Goal: Transaction & Acquisition: Purchase product/service

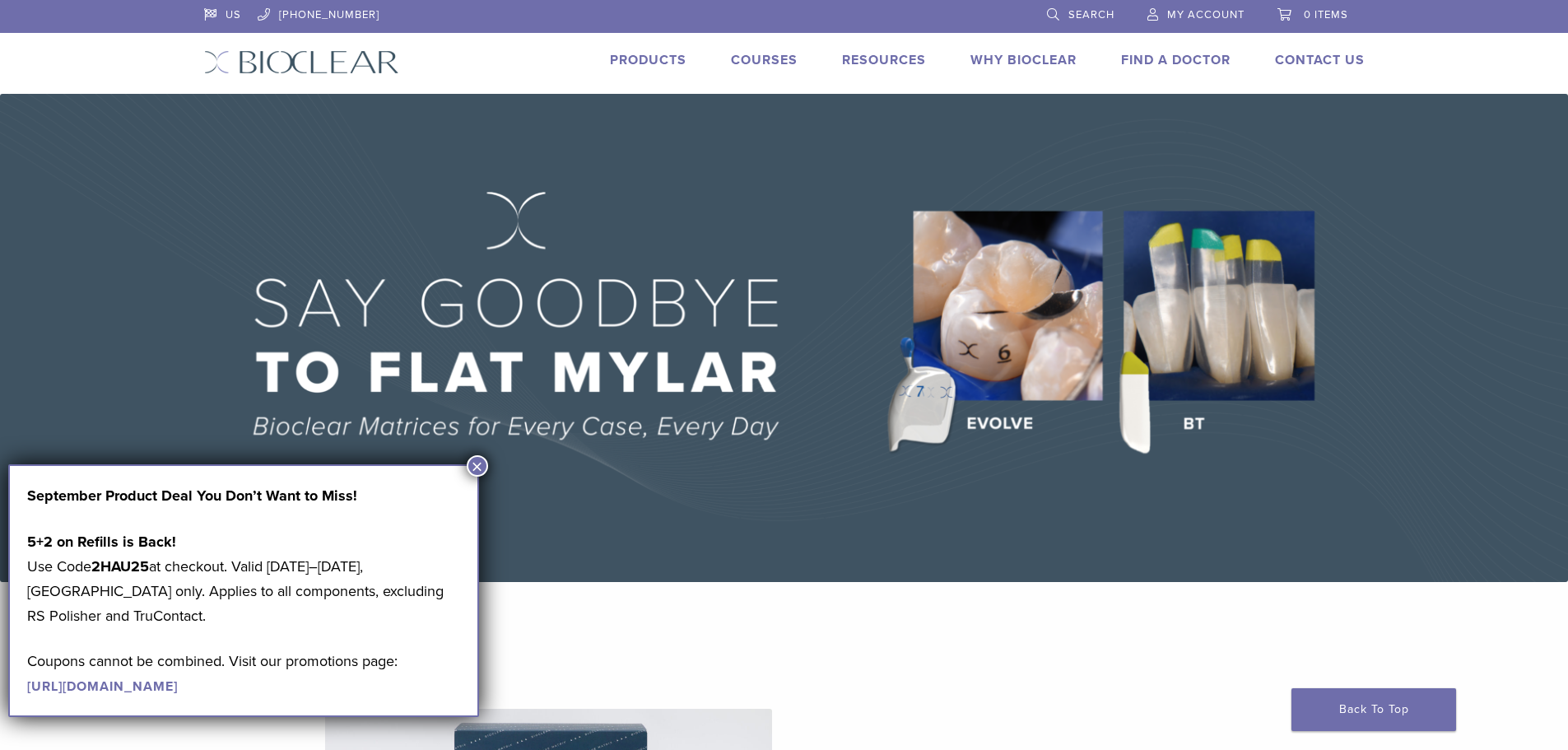
click at [486, 472] on button "×" at bounding box center [477, 465] width 21 height 21
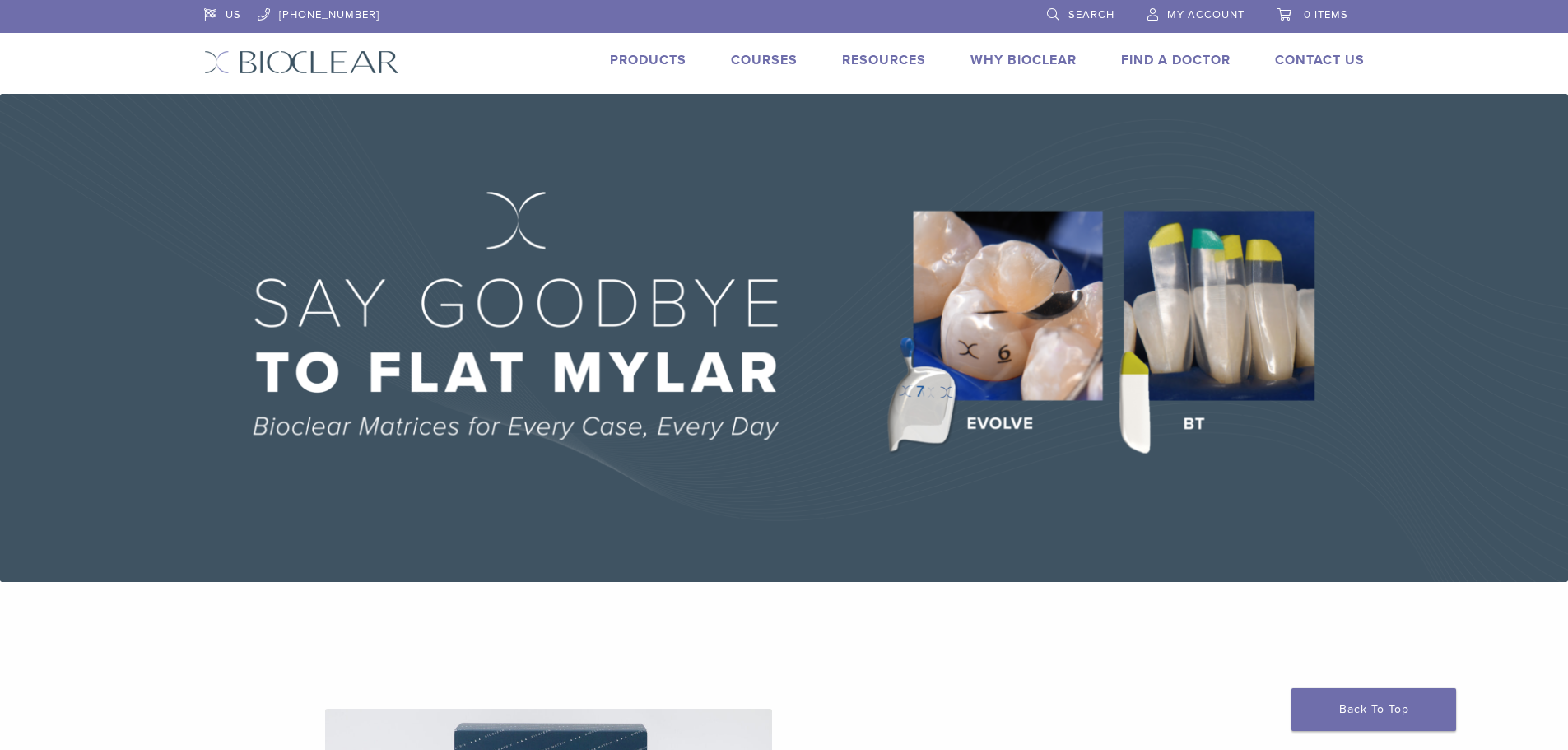
click at [1180, 2] on link "My Account" at bounding box center [1195, 12] width 97 height 25
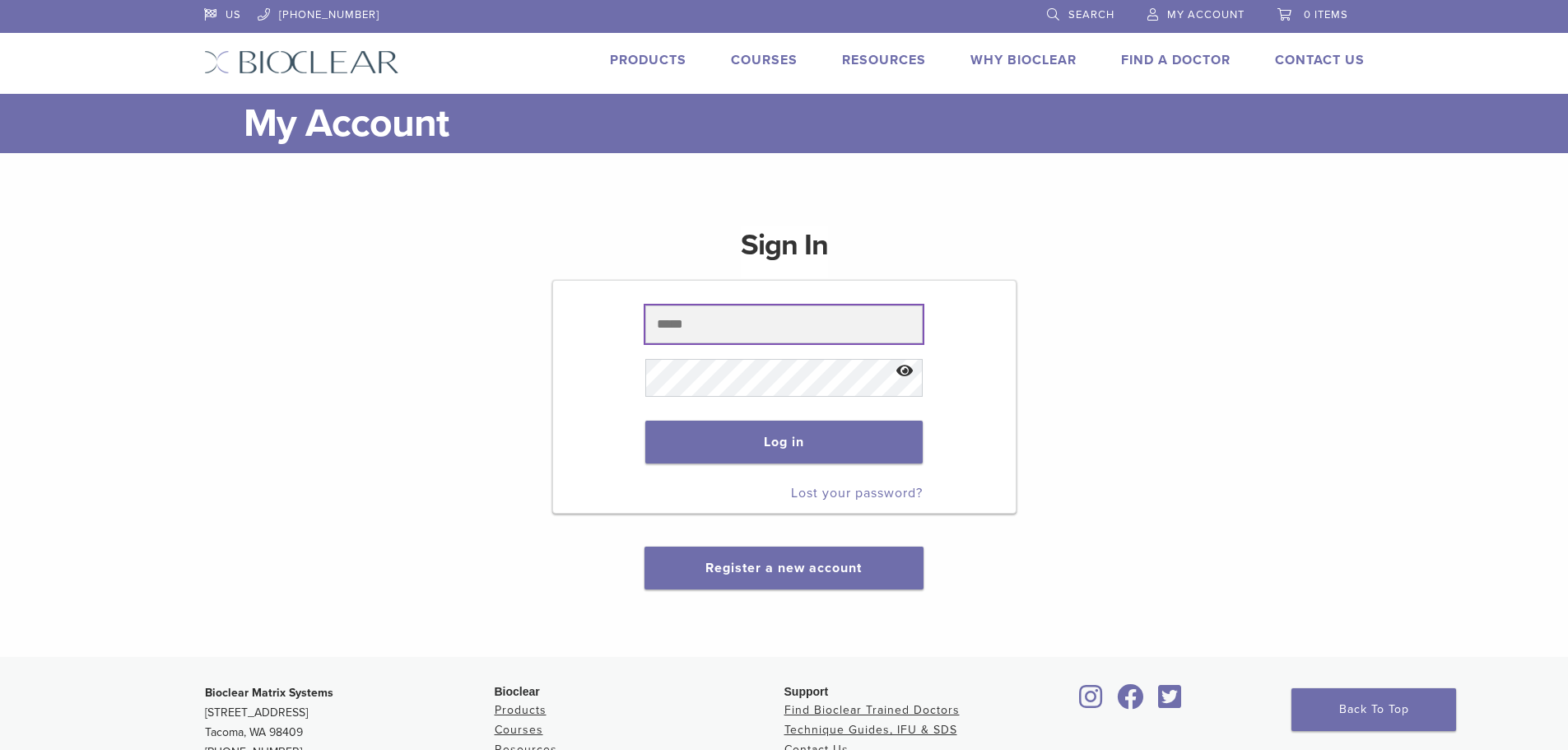
type input "**********"
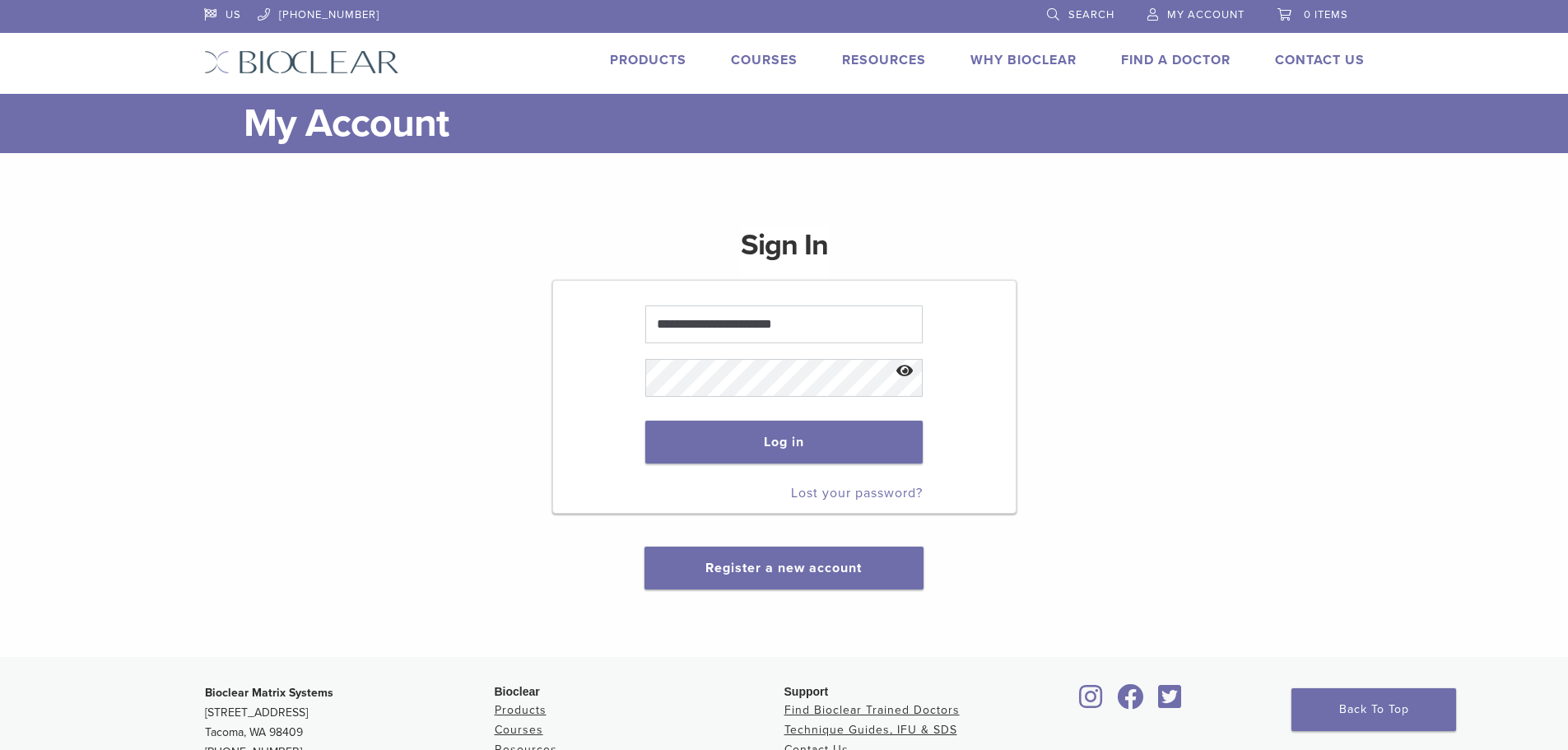
click at [830, 466] on p "Log in" at bounding box center [784, 442] width 278 height 76
click at [827, 452] on button "Log in" at bounding box center [784, 442] width 278 height 43
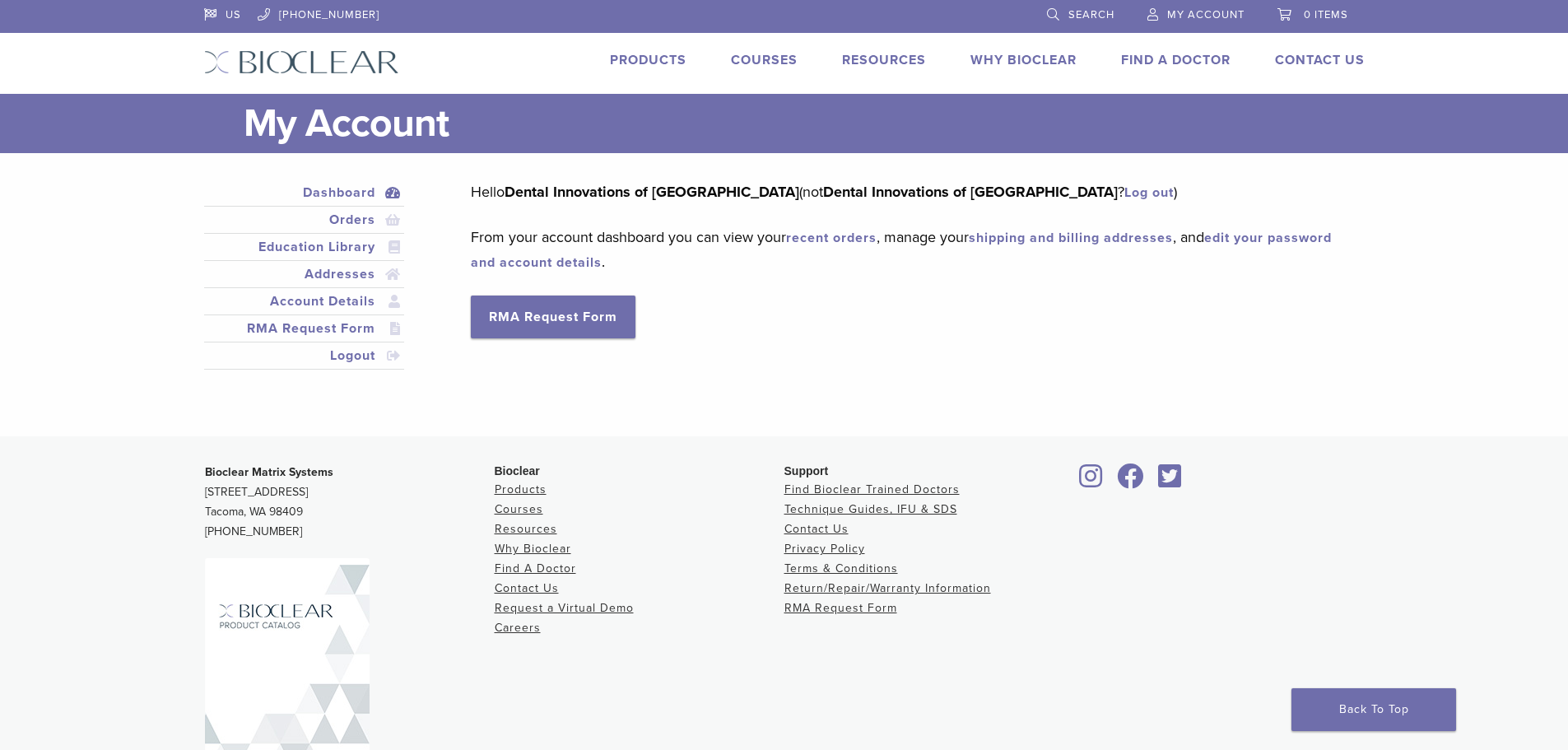
click at [655, 62] on link "Products" at bounding box center [648, 60] width 77 height 16
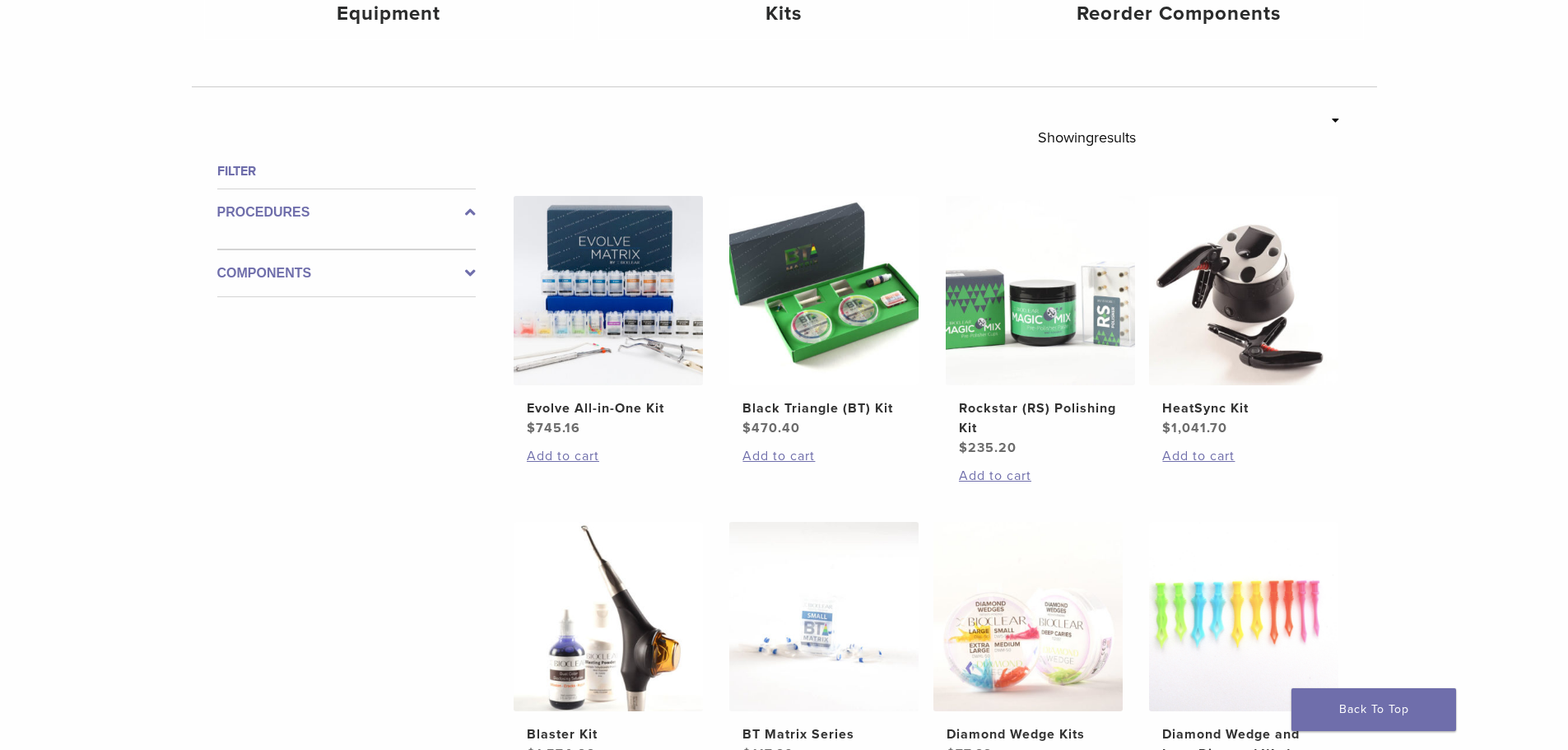
scroll to position [576, 0]
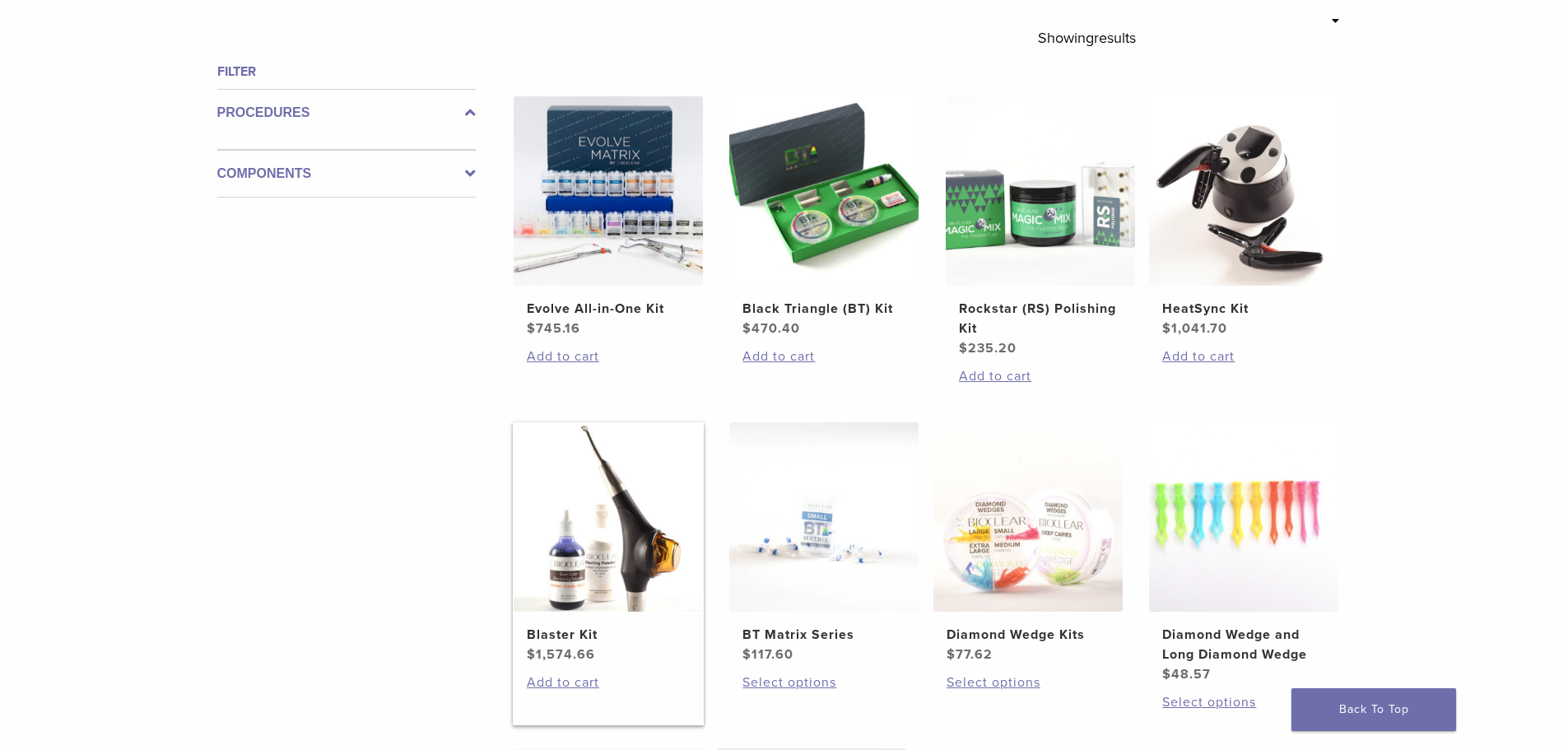
click at [582, 607] on img at bounding box center [607, 516] width 189 height 189
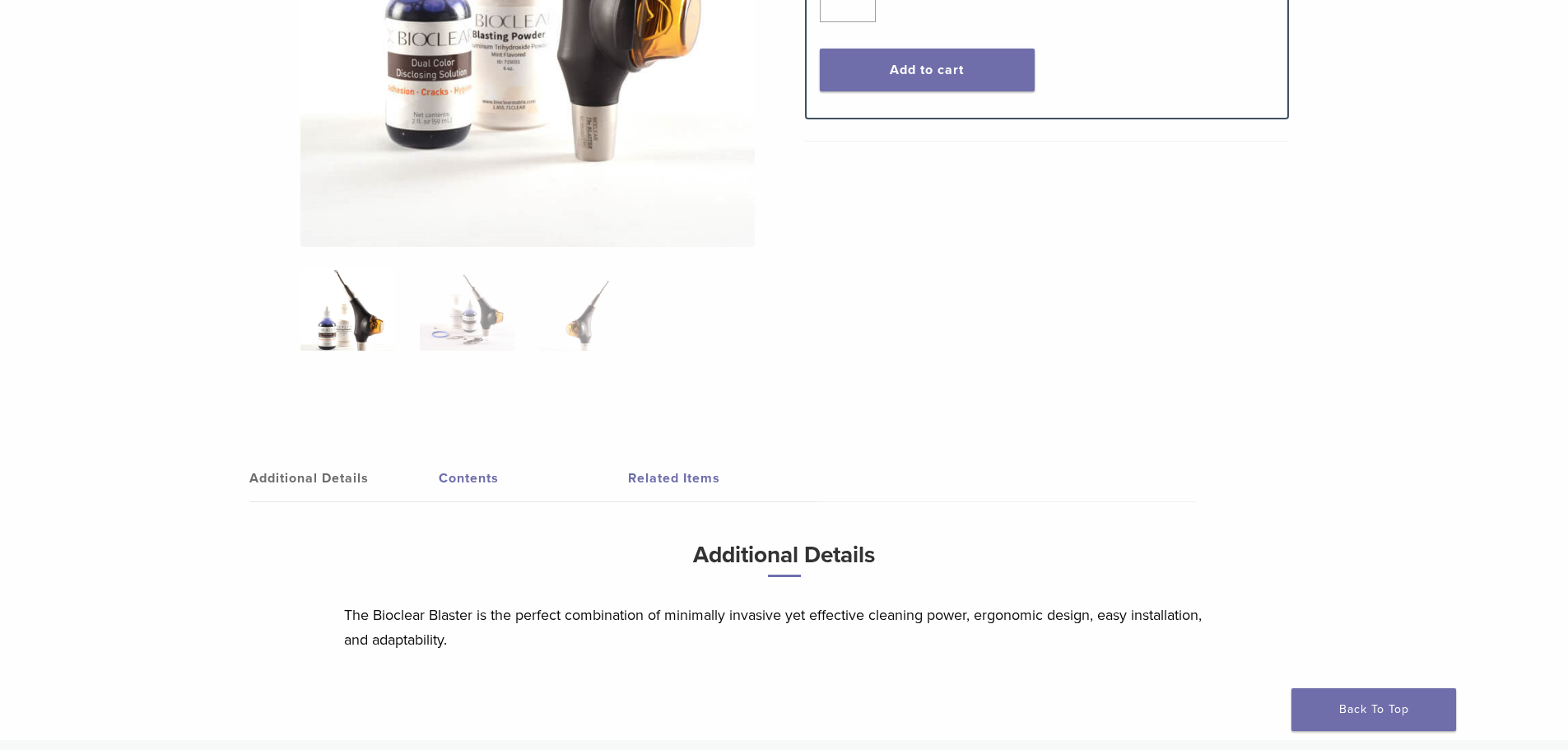
scroll to position [659, 0]
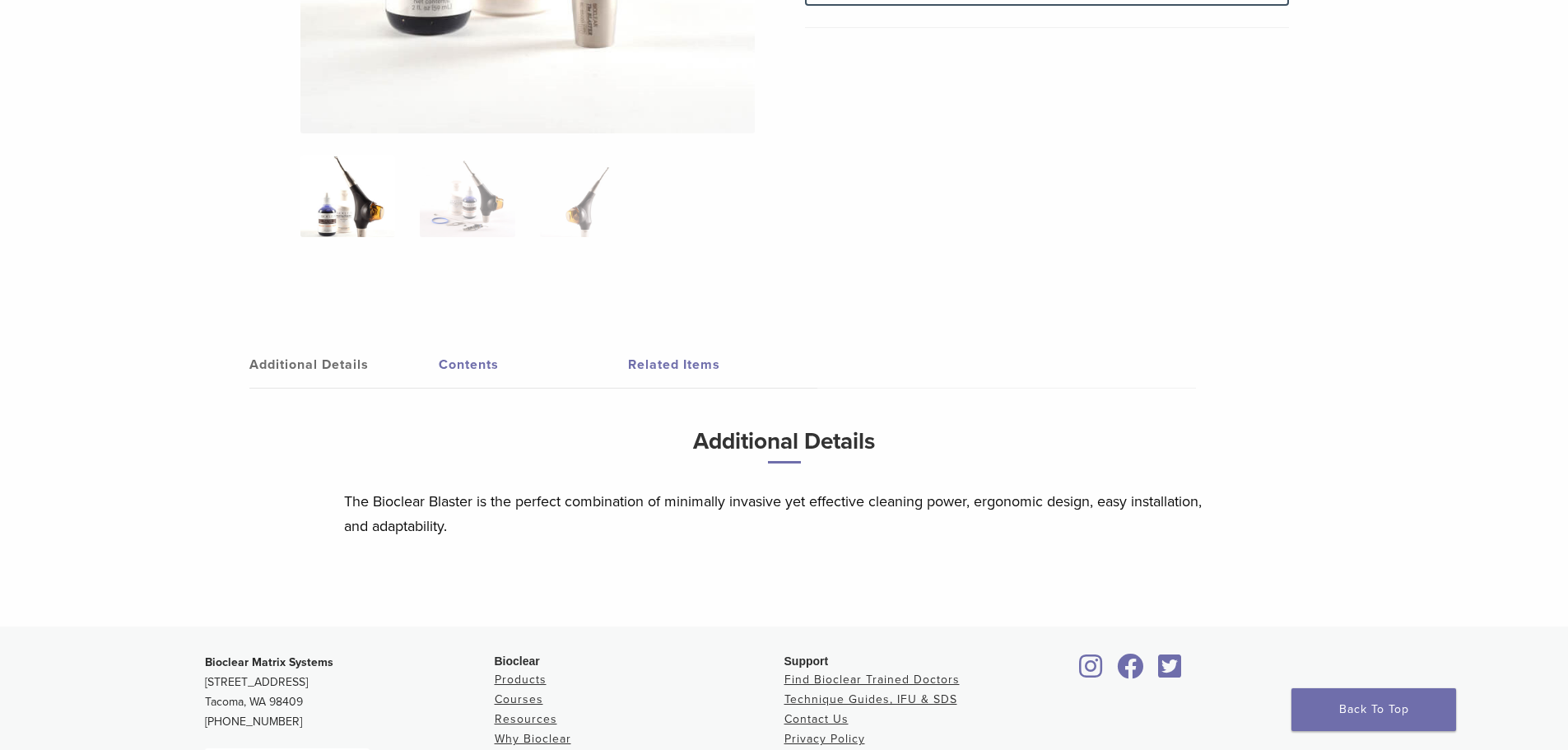
click at [458, 365] on link "Contents" at bounding box center [532, 364] width 189 height 46
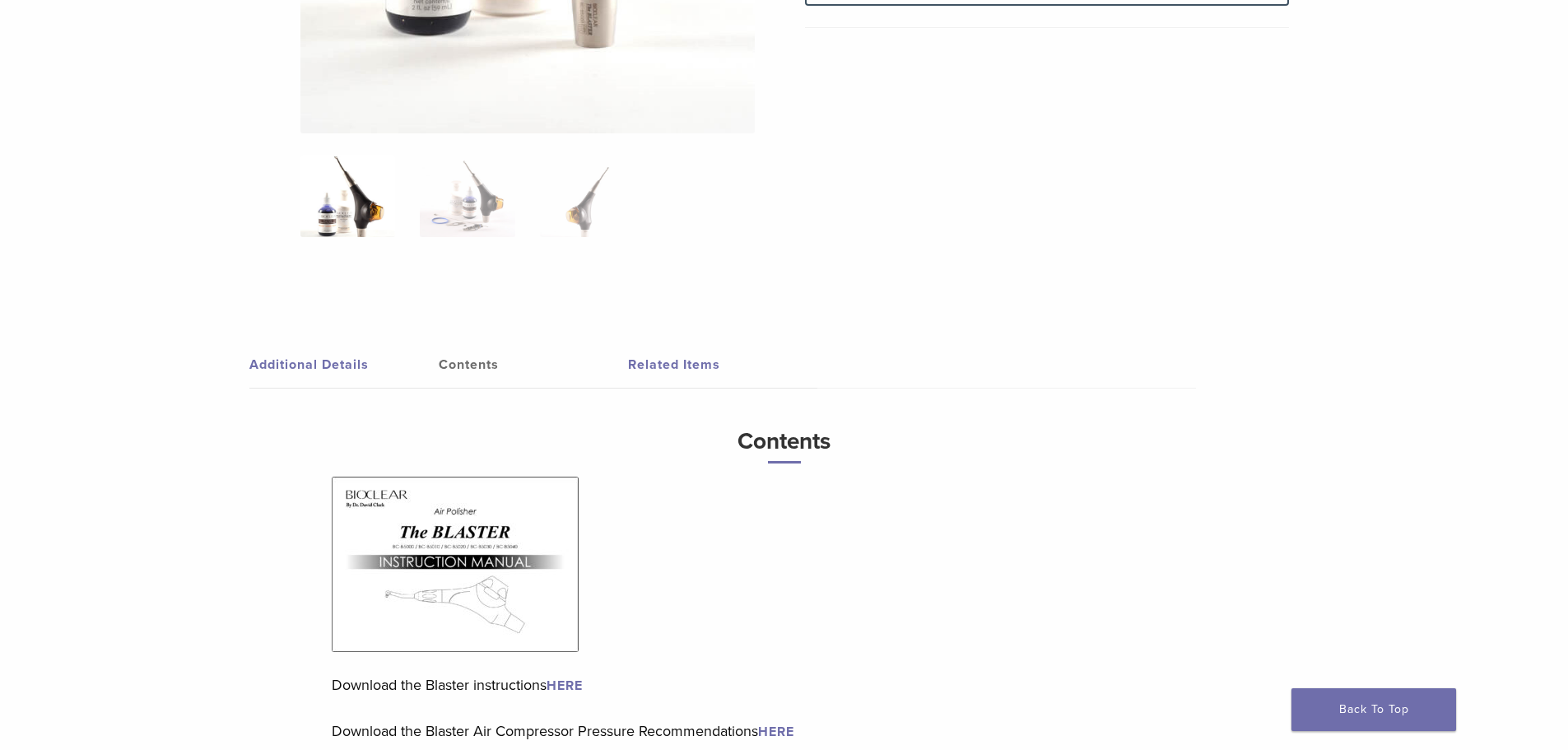
click at [672, 355] on link "Related Items" at bounding box center [722, 364] width 189 height 46
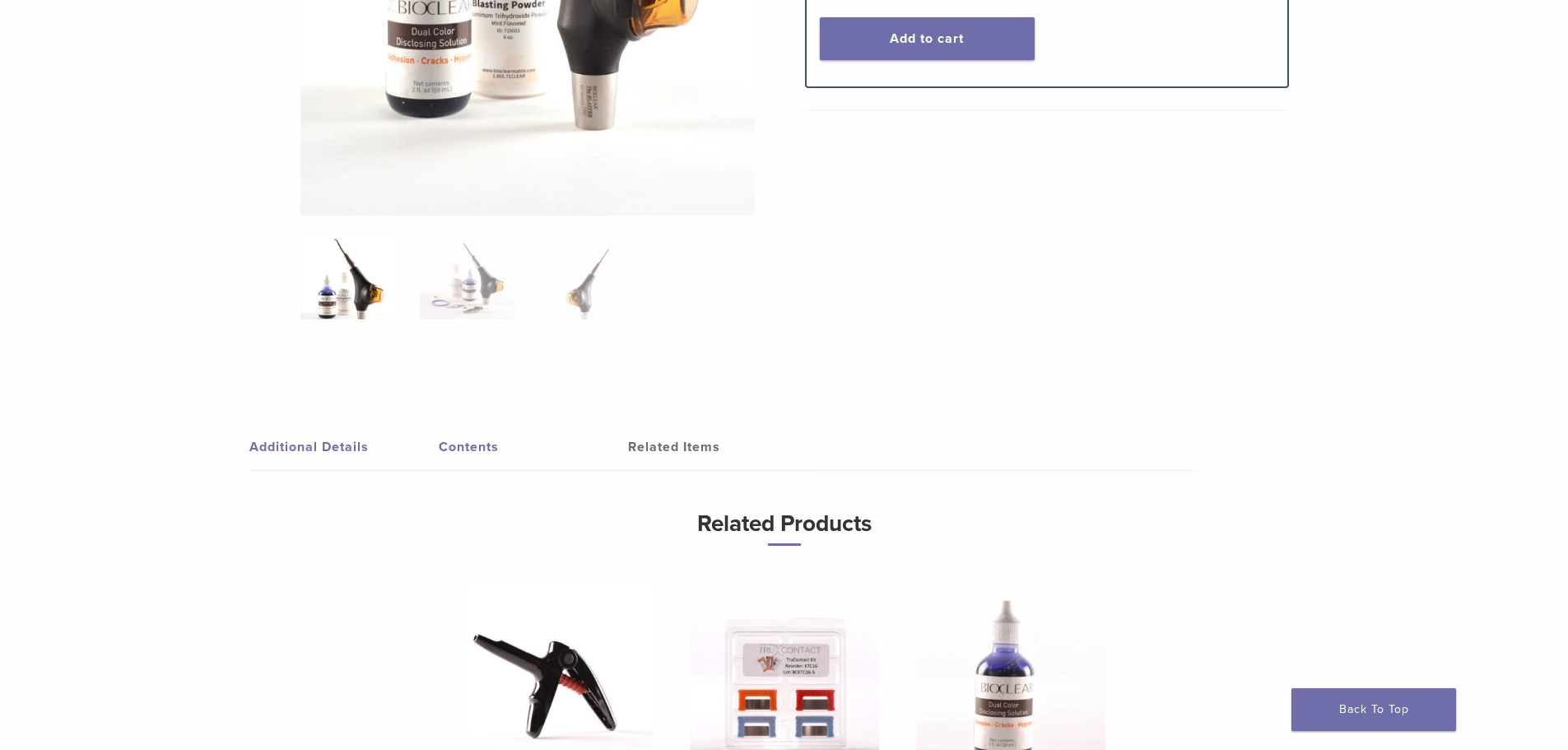
scroll to position [494, 0]
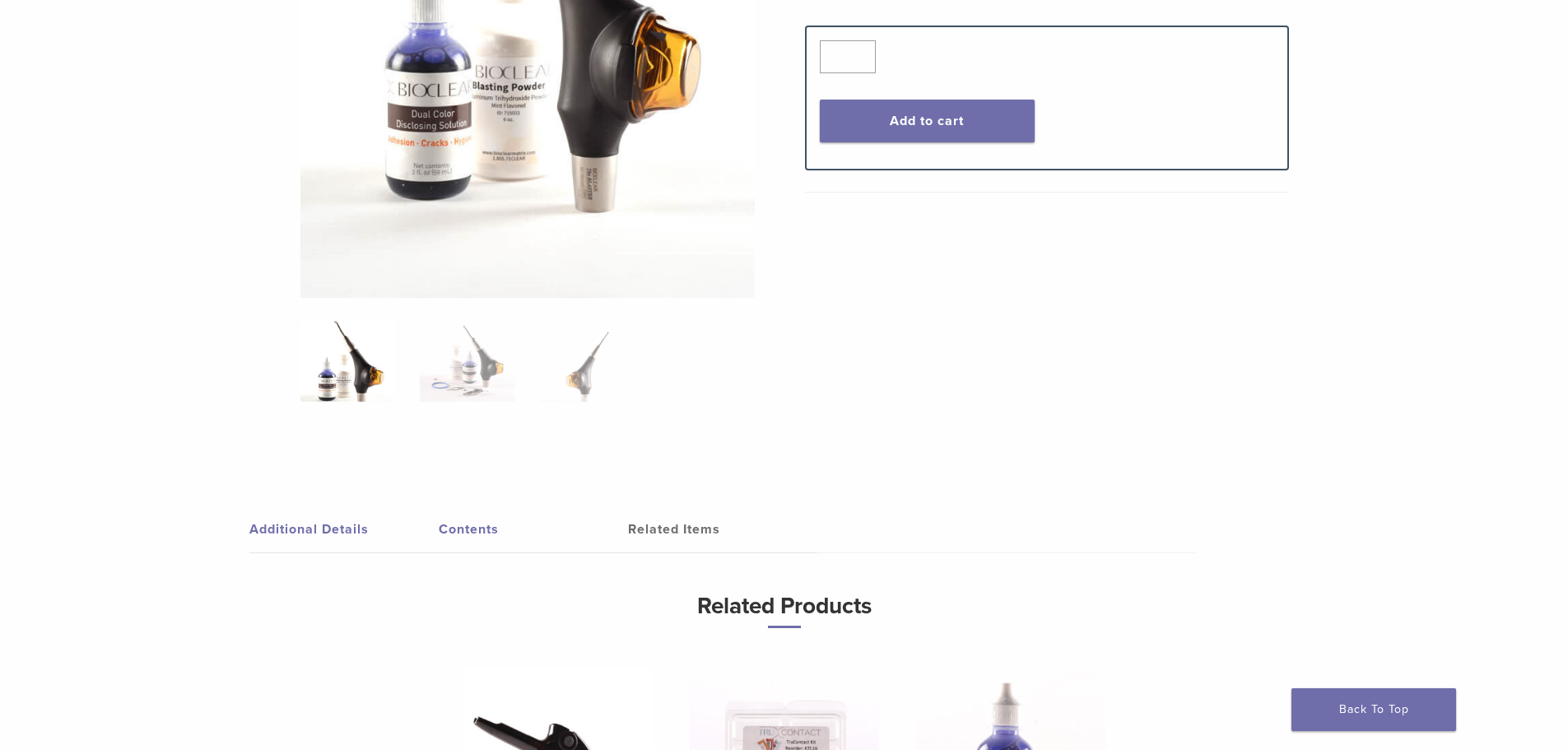
click at [455, 520] on link "Contents" at bounding box center [532, 529] width 189 height 46
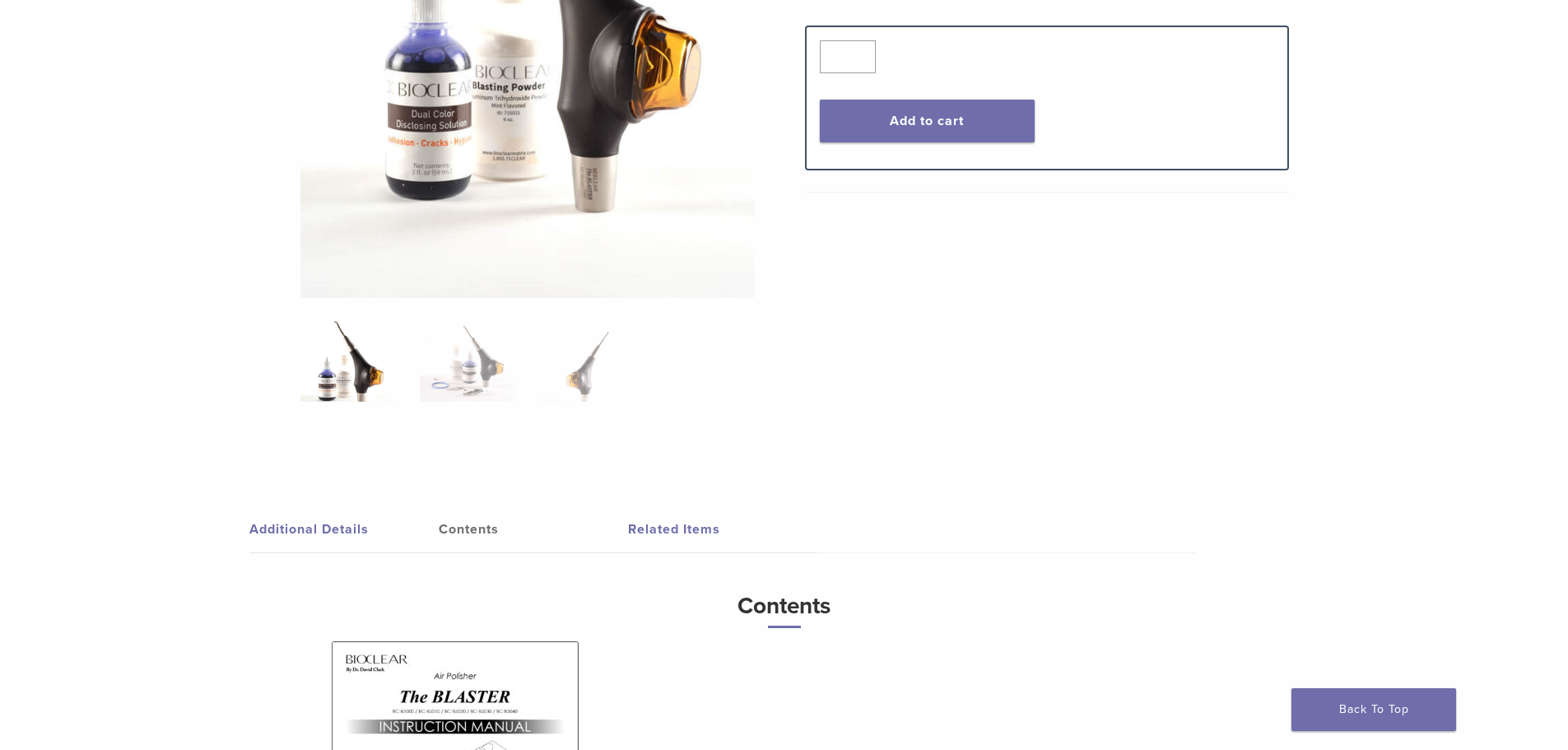
scroll to position [576, 0]
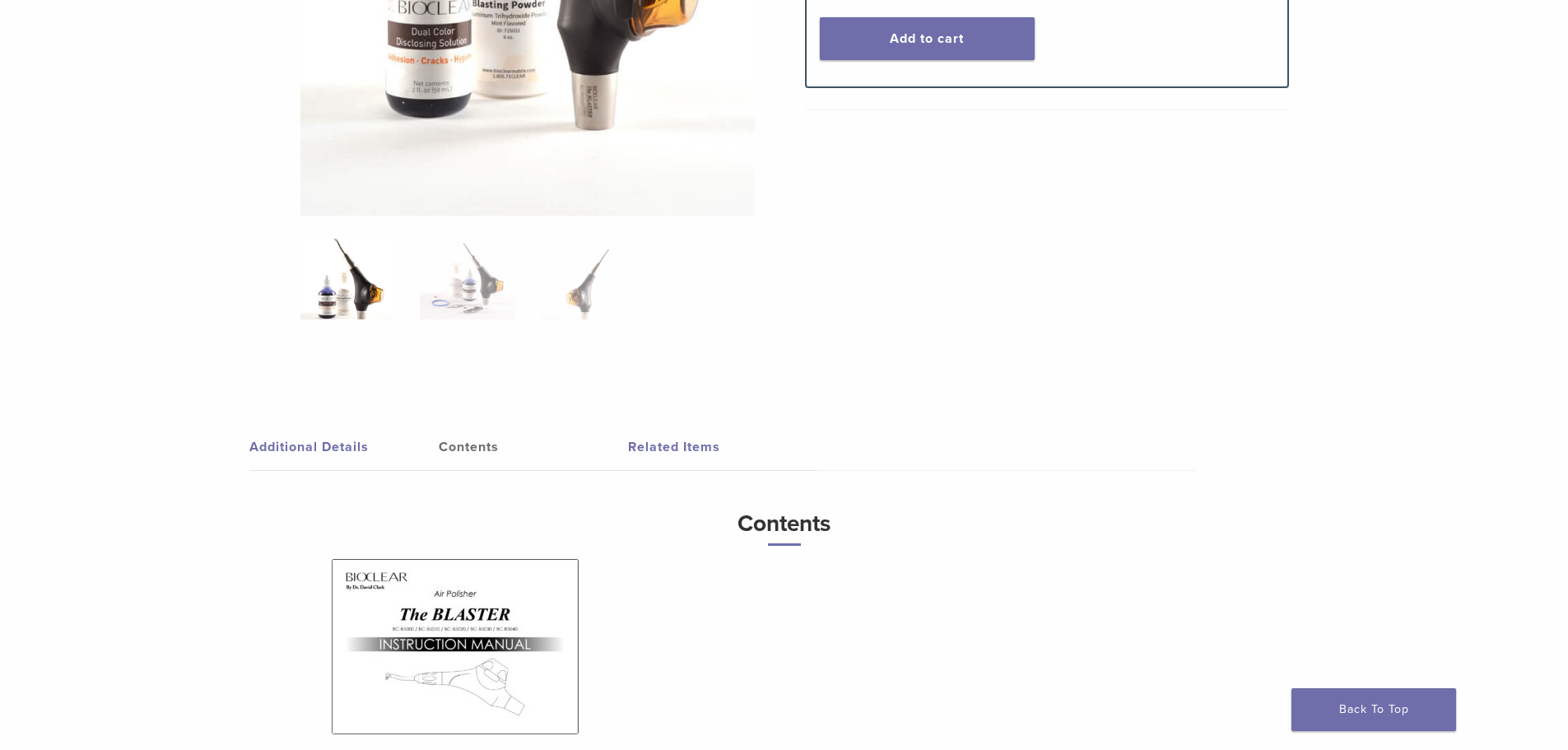
click at [328, 444] on link "Additional Details" at bounding box center [343, 447] width 189 height 46
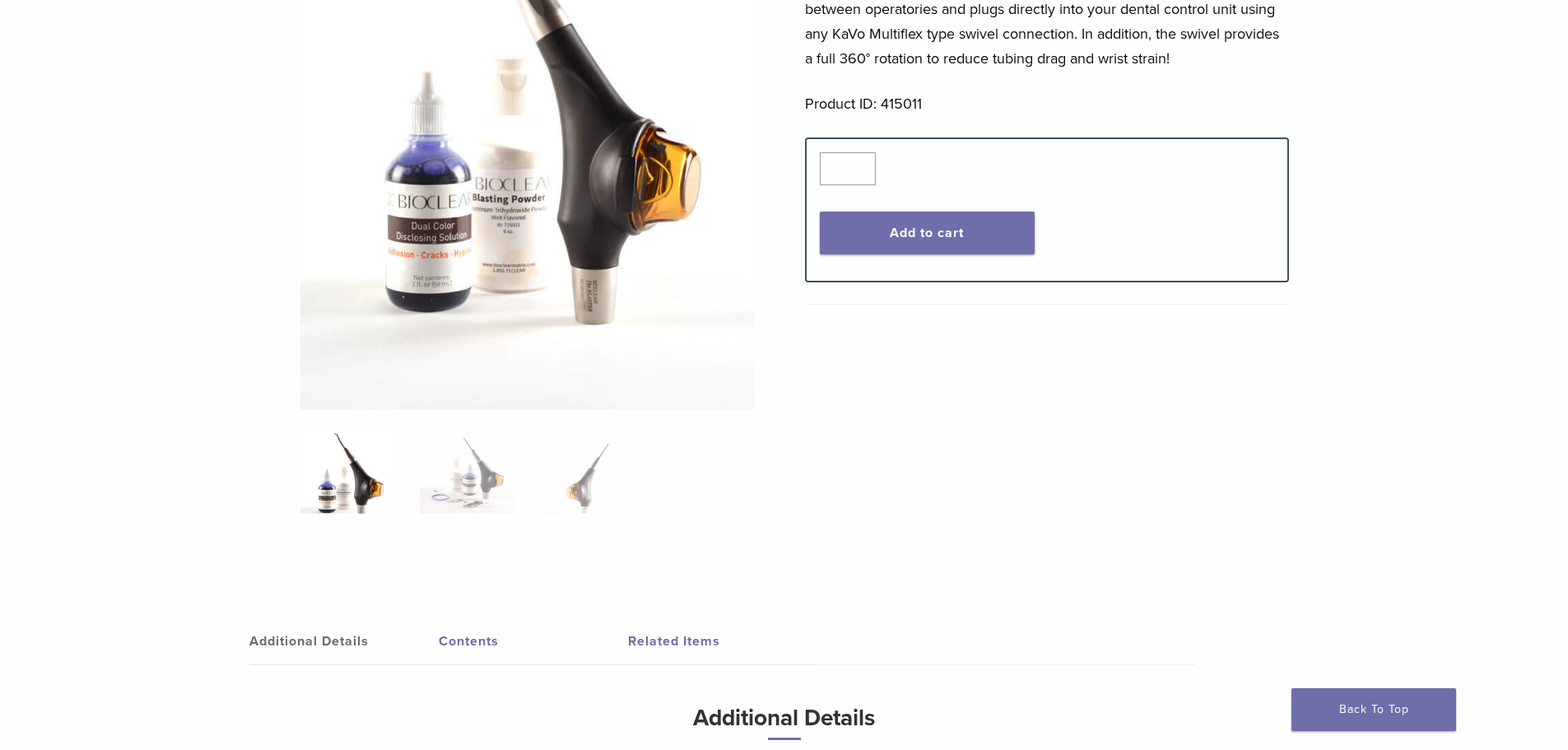
scroll to position [353, 0]
